Goal: Information Seeking & Learning: Learn about a topic

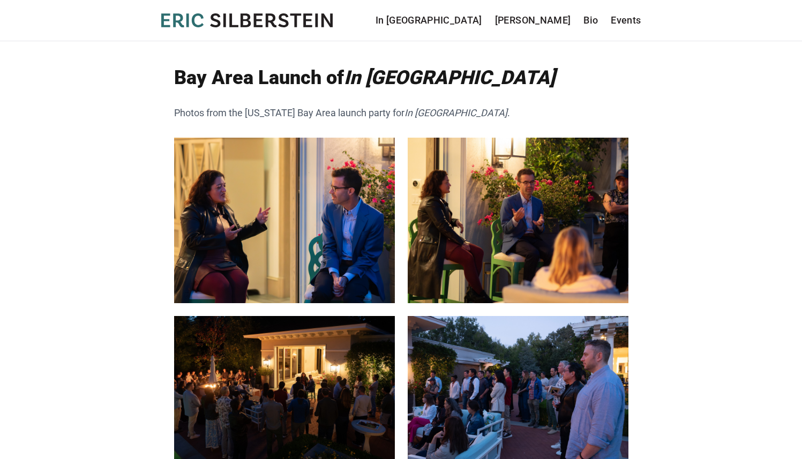
click at [314, 29] on header "[PERSON_NAME] In [GEOGRAPHIC_DATA] [PERSON_NAME] Bio Events In [GEOGRAPHIC_DATA…" at bounding box center [401, 20] width 802 height 41
click at [313, 25] on icon "[PERSON_NAME]" at bounding box center [247, 20] width 172 height 14
click at [583, 15] on nav "In Berlin Sergei Kraev Bio Events" at bounding box center [509, 20] width 266 height 15
click at [587, 19] on link "Bio" at bounding box center [591, 20] width 14 height 15
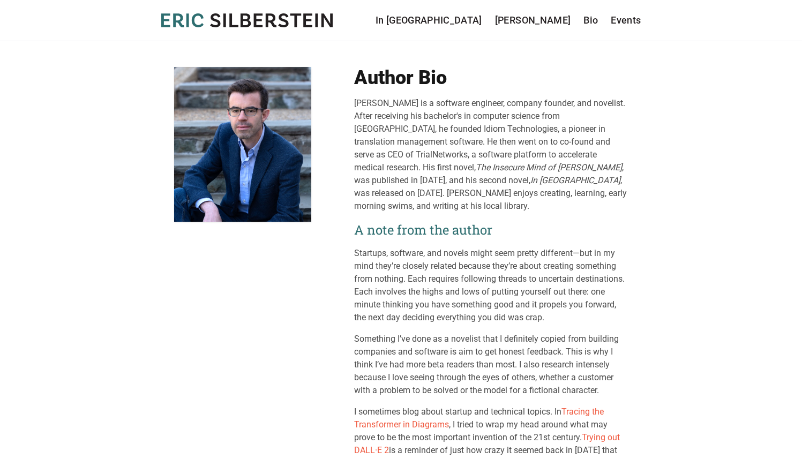
click at [571, 162] on div "Eric Silberstein is a software engineer, company founder, and novelist. After r…" at bounding box center [491, 155] width 274 height 116
